Goal: Task Accomplishment & Management: Manage account settings

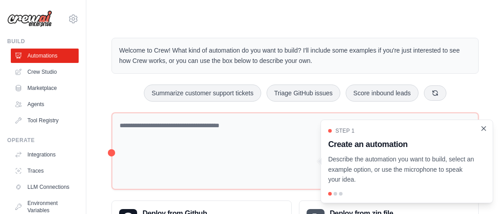
click at [483, 129] on icon "Close walkthrough" at bounding box center [484, 129] width 8 height 8
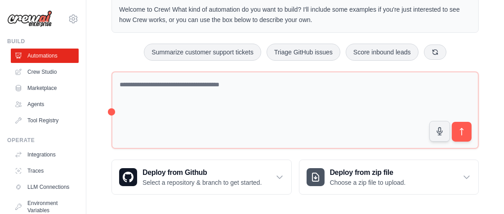
scroll to position [44, 0]
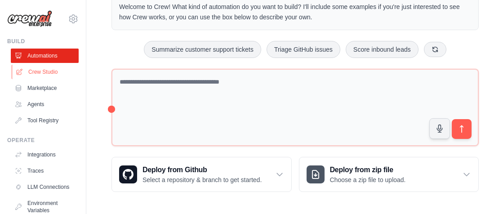
click at [38, 70] on link "Crew Studio" at bounding box center [46, 72] width 68 height 14
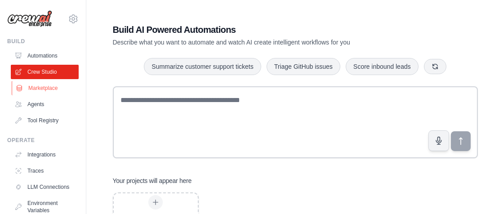
click at [33, 85] on link "Marketplace" at bounding box center [46, 88] width 68 height 14
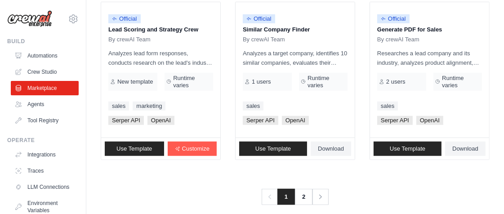
scroll to position [672, 0]
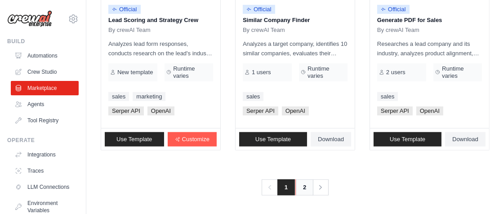
click at [299, 185] on link "2" at bounding box center [305, 188] width 18 height 16
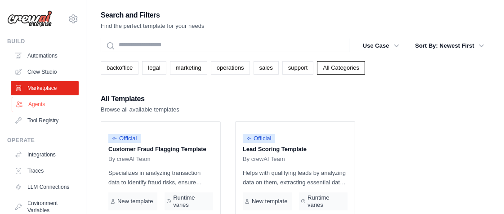
click at [35, 100] on link "Agents" at bounding box center [46, 104] width 68 height 14
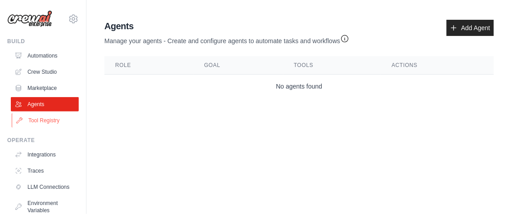
click at [50, 122] on link "Tool Registry" at bounding box center [46, 120] width 68 height 14
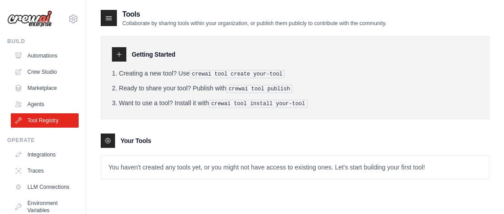
click at [41, 16] on img at bounding box center [29, 18] width 45 height 17
click at [41, 55] on link "Automations" at bounding box center [46, 56] width 68 height 14
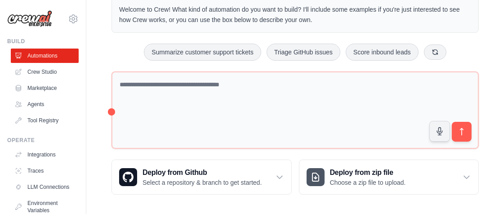
scroll to position [44, 0]
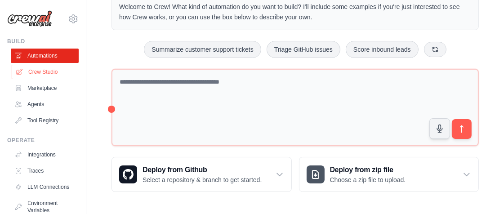
click at [54, 70] on link "Crew Studio" at bounding box center [46, 72] width 68 height 14
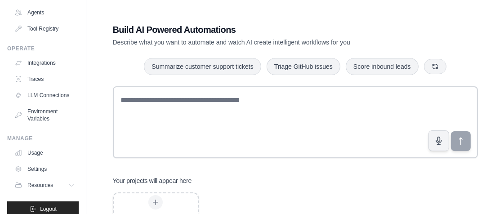
scroll to position [108, 0]
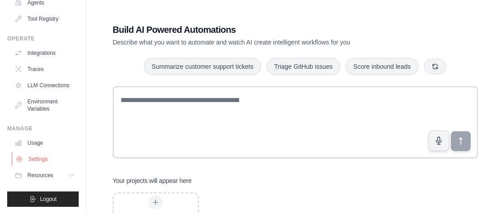
click at [40, 161] on link "Settings" at bounding box center [46, 159] width 68 height 14
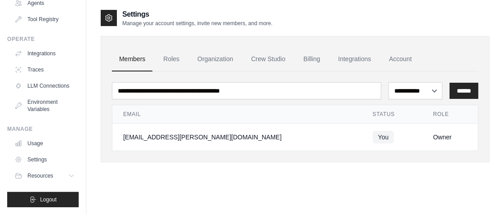
scroll to position [108, 0]
click at [51, 177] on span "Resources" at bounding box center [41, 175] width 26 height 7
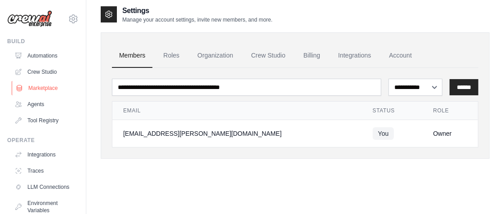
scroll to position [0, 0]
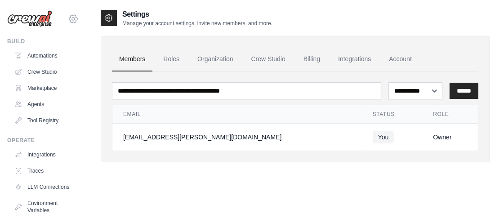
click at [72, 19] on icon at bounding box center [73, 19] width 3 height 3
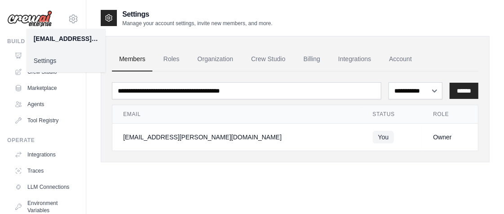
click at [48, 59] on link "Settings" at bounding box center [66, 61] width 79 height 16
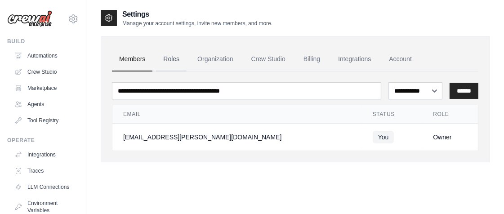
click at [175, 58] on link "Roles" at bounding box center [171, 59] width 31 height 24
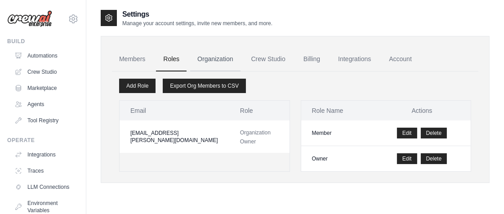
click at [229, 61] on link "Organization" at bounding box center [215, 59] width 50 height 24
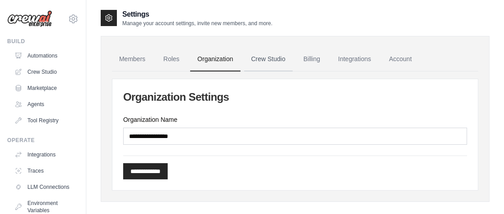
click at [274, 57] on link "Crew Studio" at bounding box center [268, 59] width 49 height 24
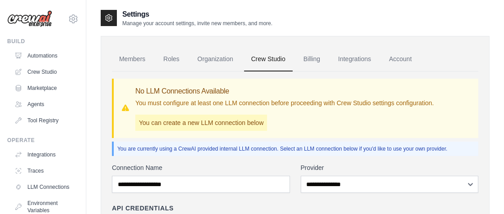
click at [476, 102] on div "No LLM Connections Available You must configure at least one LLM connection bef…" at bounding box center [295, 108] width 367 height 59
click at [316, 60] on link "Billing" at bounding box center [311, 59] width 31 height 24
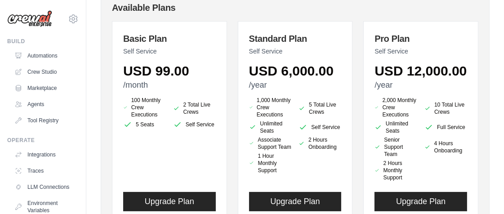
scroll to position [100, 0]
